Goal: Task Accomplishment & Management: Complete application form

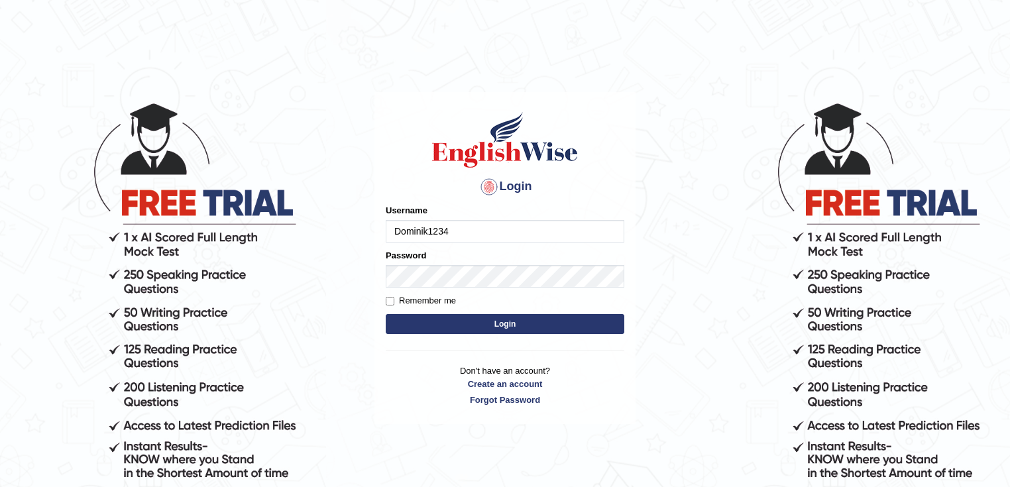
type input "Dominik1234@"
click at [408, 298] on label "Remember me" at bounding box center [421, 300] width 70 height 13
click at [394, 298] on input "Remember me" at bounding box center [390, 301] width 9 height 9
checkbox input "true"
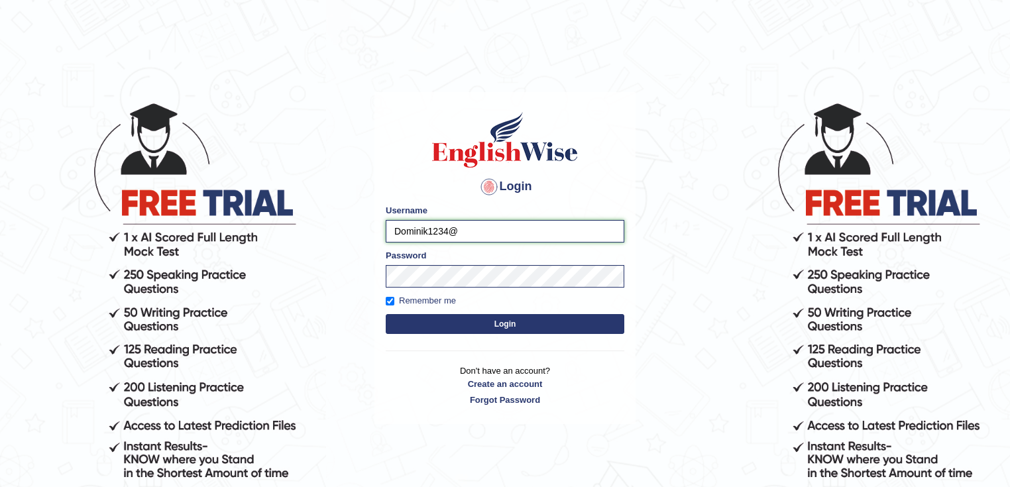
click at [476, 239] on input "Dominik1234@" at bounding box center [505, 231] width 239 height 23
type input "Dominik1234@"
click at [474, 321] on button "Login" at bounding box center [505, 324] width 239 height 20
click at [500, 329] on button "Login" at bounding box center [505, 324] width 239 height 20
